Goal: Task Accomplishment & Management: Complete application form

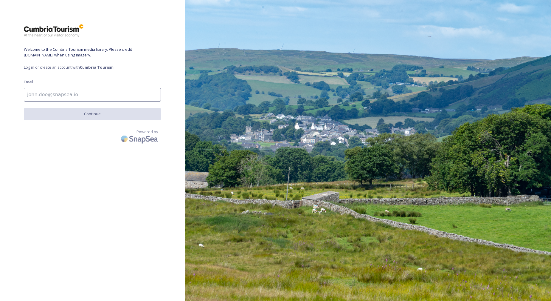
click at [62, 96] on input at bounding box center [92, 95] width 137 height 14
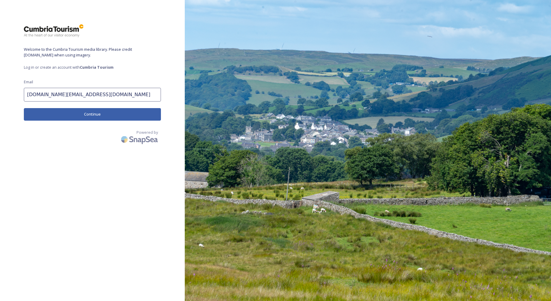
drag, startPoint x: 133, startPoint y: 95, endPoint x: 8, endPoint y: 90, distance: 125.0
click at [8, 90] on div "Welcome to the Cumbria Tourism media library. Please credit [DOMAIN_NAME] when …" at bounding box center [92, 150] width 185 height 253
type input "[DOMAIN_NAME][EMAIL_ADDRESS][DOMAIN_NAME]"
click at [106, 116] on button "Continue" at bounding box center [92, 114] width 137 height 12
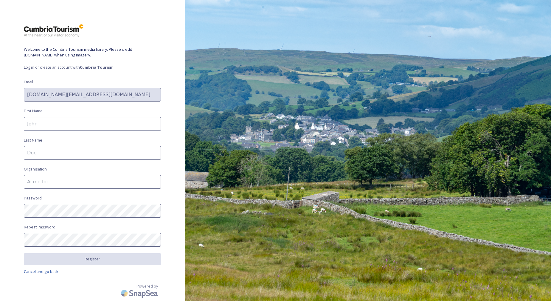
click at [49, 126] on input at bounding box center [92, 124] width 137 height 14
type input "[PERSON_NAME]"
type input "Ford"
click at [53, 184] on input at bounding box center [92, 182] width 137 height 14
type input "Westmorland and Furness Council"
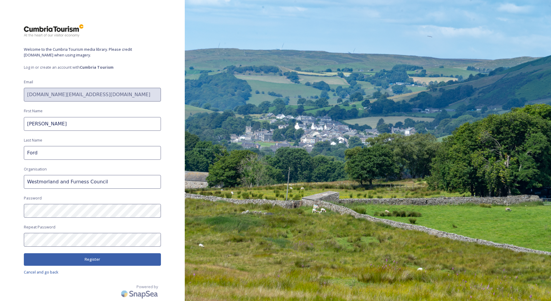
click at [82, 261] on button "Register" at bounding box center [92, 259] width 137 height 12
